Goal: Task Accomplishment & Management: Complete application form

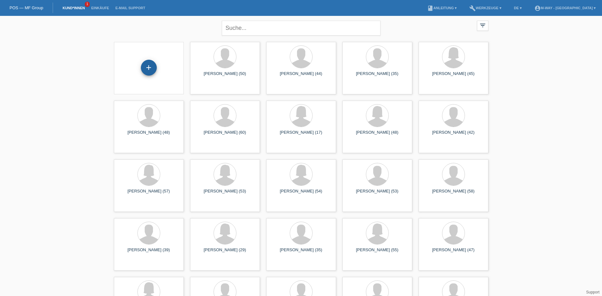
click at [145, 67] on div "+" at bounding box center [149, 68] width 16 height 16
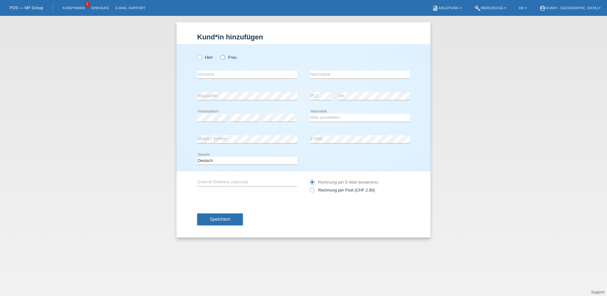
click at [219, 54] on icon at bounding box center [219, 54] width 0 height 0
click at [223, 57] on input "Frau" at bounding box center [222, 57] width 4 height 4
radio input "true"
click at [221, 73] on input "text" at bounding box center [247, 74] width 100 height 8
type input "[PERSON_NAME]"
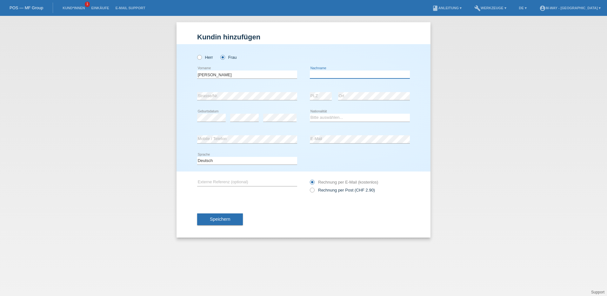
click at [323, 77] on input "text" at bounding box center [360, 74] width 100 height 8
type input "[GEOGRAPHIC_DATA]"
click at [326, 95] on div "error PLZ error Ort" at bounding box center [360, 96] width 100 height 22
click at [322, 117] on select "Bitte auswählen... Schweiz Deutschland Liechtenstein Österreich ------------ Af…" at bounding box center [360, 118] width 100 height 8
select select "DE"
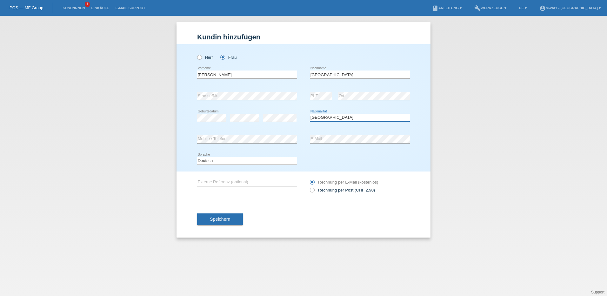
click at [310, 114] on select "Bitte auswählen... Schweiz Deutschland Liechtenstein Österreich ------------ Af…" at bounding box center [360, 118] width 100 height 8
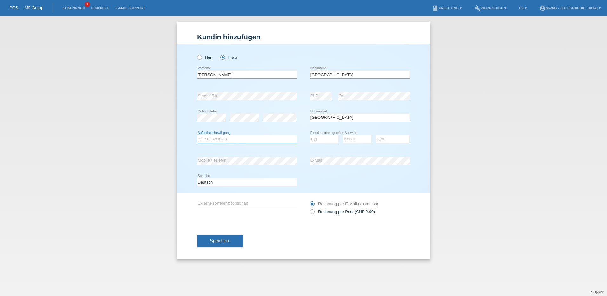
click at [218, 138] on select "Bitte auswählen... C B B - Flüchtlingsstatus Andere" at bounding box center [247, 139] width 100 height 8
select select "C"
click at [197, 135] on select "Bitte auswählen... C B B - Flüchtlingsstatus Andere" at bounding box center [247, 139] width 100 height 8
click at [321, 140] on select "Tag 01 02 03 04 05 06 07 08 09 10 11" at bounding box center [324, 139] width 29 height 8
select select "14"
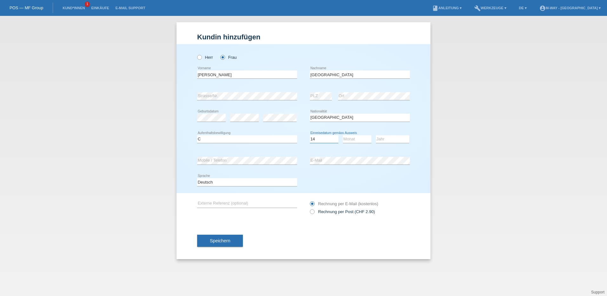
click at [310, 135] on select "Tag 01 02 03 04 05 06 07 08 09 10 11" at bounding box center [324, 139] width 29 height 8
click at [350, 143] on icon at bounding box center [357, 143] width 29 height 0
click at [352, 133] on div "Monat 01 02 03 04 05 06 07 08 09 10 11 12 error" at bounding box center [357, 140] width 29 height 22
click at [356, 138] on select "Monat 01 02 03 04 05 06 07 08 09 10 11" at bounding box center [357, 139] width 29 height 8
select select "02"
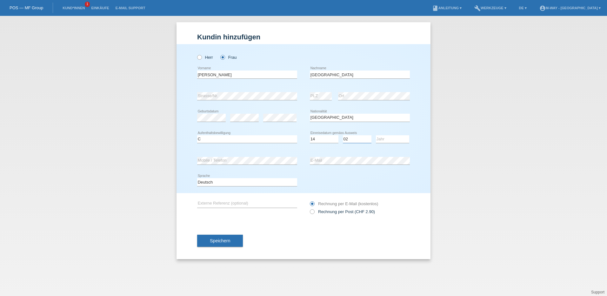
click at [343, 135] on select "Monat 01 02 03 04 05 06 07 08 09 10 11" at bounding box center [357, 139] width 29 height 8
click at [382, 138] on select "Jahr 2025 2024 2023 2022 2021 2020 2019 2018 2017 2016 2015 2014 2013 2012 2011…" at bounding box center [392, 139] width 33 height 8
select select "2011"
click at [376, 135] on select "Jahr 2025 2024 2023 2022 2021 2020 2019 2018 2017 2016 2015 2014 2013 2012 2011…" at bounding box center [392, 139] width 33 height 8
click at [220, 242] on span "Speichern" at bounding box center [220, 240] width 20 height 5
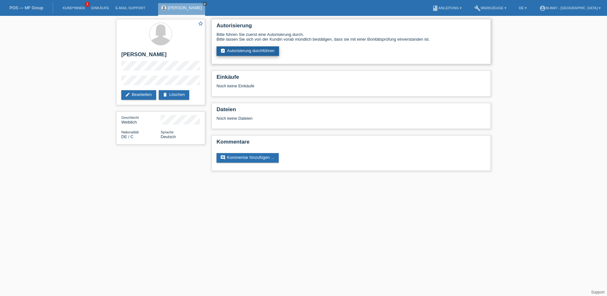
click at [270, 51] on link "assignment_turned_in Autorisierung durchführen" at bounding box center [248, 51] width 63 height 10
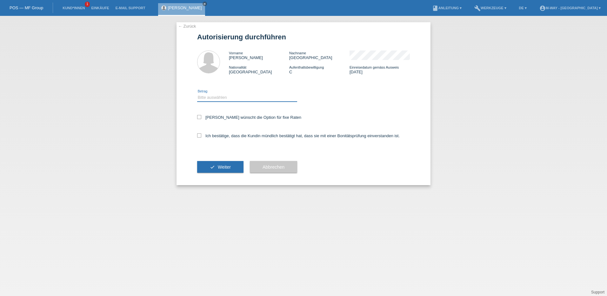
click at [232, 97] on select "Bitte auswählen CHF 1.00 - CHF 499.00 CHF 500.00 - CHF 1'999.00 CHF 2'000.00 - …" at bounding box center [247, 98] width 100 height 8
select select "3"
click at [197, 94] on select "Bitte auswählen CHF 1.00 - CHF 499.00 CHF 500.00 - CHF 1'999.00 CHF 2'000.00 - …" at bounding box center [247, 98] width 100 height 8
click at [199, 116] on icon at bounding box center [199, 117] width 4 height 4
click at [199, 116] on input "Kundin wünscht die Option für fixe Raten" at bounding box center [199, 117] width 4 height 4
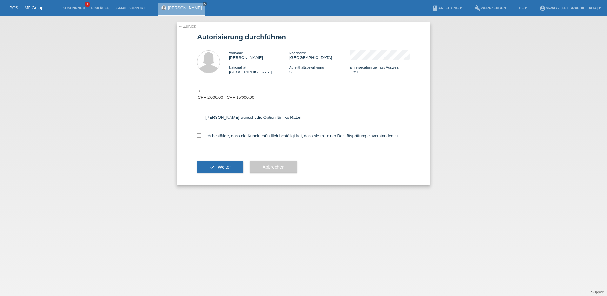
checkbox input "true"
click at [198, 135] on icon at bounding box center [199, 135] width 4 height 4
click at [198, 135] on input "Ich bestätige, dass die Kundin mündlich bestätigt hat, dass sie mit einer Bonit…" at bounding box center [199, 135] width 4 height 4
checkbox input "true"
click at [218, 168] on span "Weiter" at bounding box center [224, 166] width 13 height 5
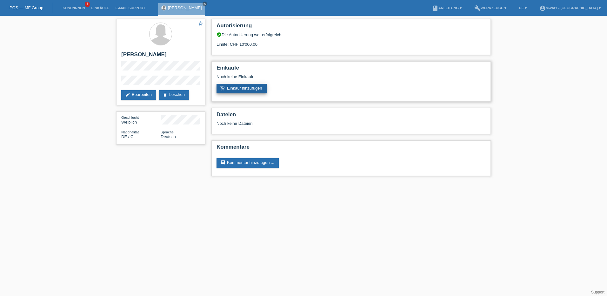
click at [257, 90] on link "add_shopping_cart Einkauf hinzufügen" at bounding box center [242, 89] width 50 height 10
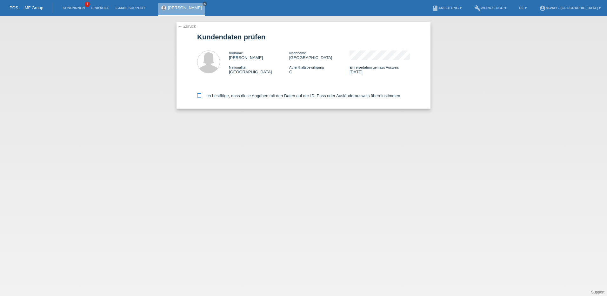
click at [199, 94] on icon at bounding box center [199, 95] width 4 height 4
click at [199, 94] on input "Ich bestätige, dass diese Angaben mit den Daten auf der ID, Pass oder Ausländer…" at bounding box center [199, 95] width 4 height 4
checkbox input "true"
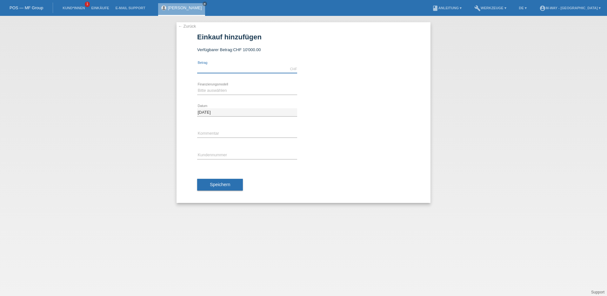
click at [217, 69] on input "text" at bounding box center [247, 69] width 100 height 8
type input "8000.00"
click at [222, 92] on select "Bitte auswählen Fixe Raten Kauf auf Rechnung mit Teilzahlungsoption" at bounding box center [247, 91] width 100 height 8
select select "77"
click at [197, 87] on select "Bitte auswählen Fixe Raten Kauf auf Rechnung mit Teilzahlungsoption" at bounding box center [247, 91] width 100 height 8
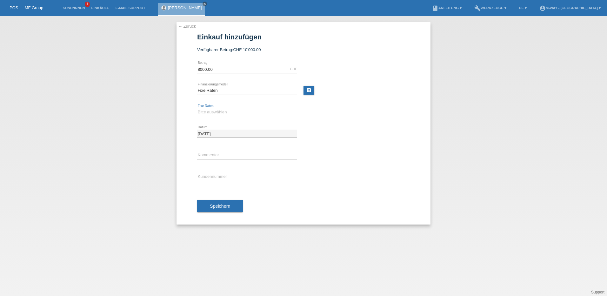
click at [217, 112] on select "Bitte auswählen 4 Raten 5 Raten 6 Raten 7 Raten 8 Raten 9 Raten 10 Raten 11 Rat…" at bounding box center [247, 112] width 100 height 8
select select "172"
click at [197, 108] on select "Bitte auswählen 4 Raten 5 Raten 6 Raten 7 Raten 8 Raten 9 Raten 10 Raten 11 Rat…" at bounding box center [247, 112] width 100 height 8
click at [218, 177] on input "text" at bounding box center [247, 177] width 100 height 8
type input "k293497"
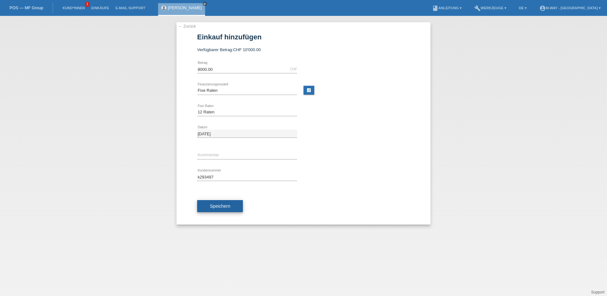
click at [224, 204] on span "Speichern" at bounding box center [220, 206] width 20 height 5
